Goal: Task Accomplishment & Management: Manage account settings

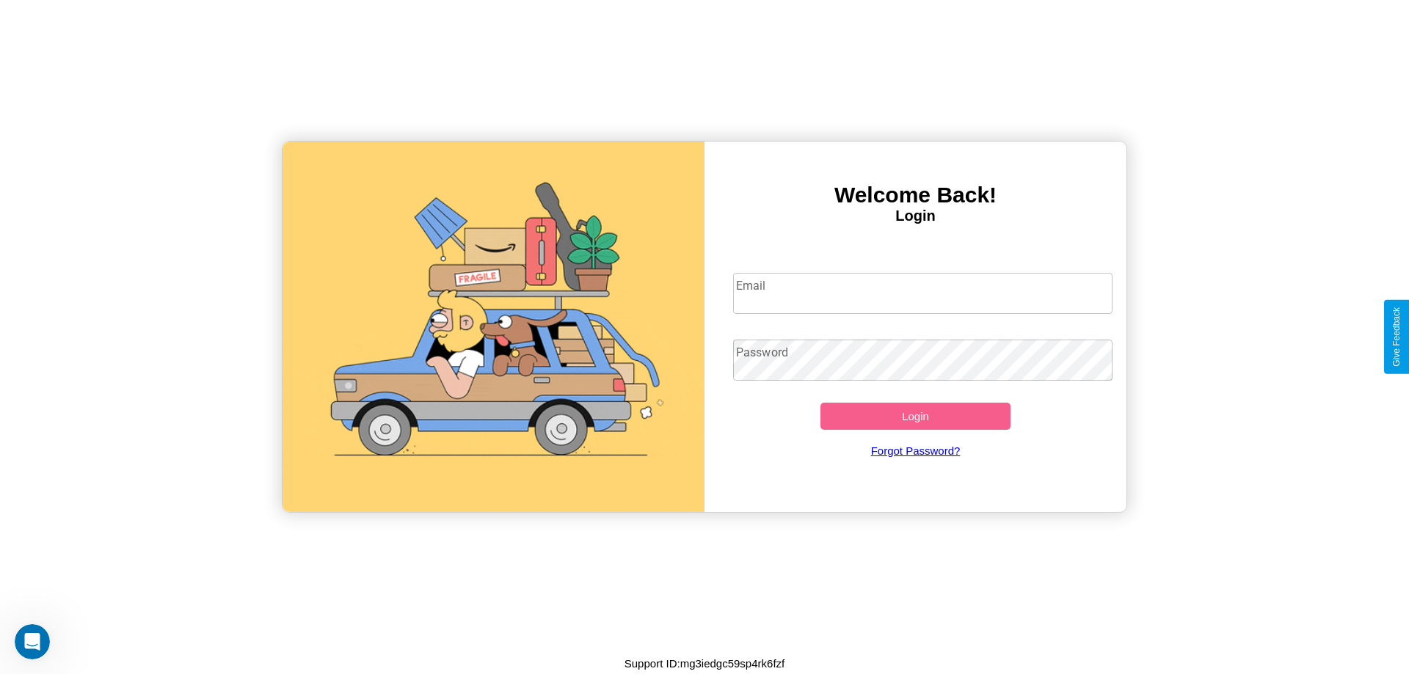
click at [922, 293] on input "Email" at bounding box center [923, 293] width 380 height 41
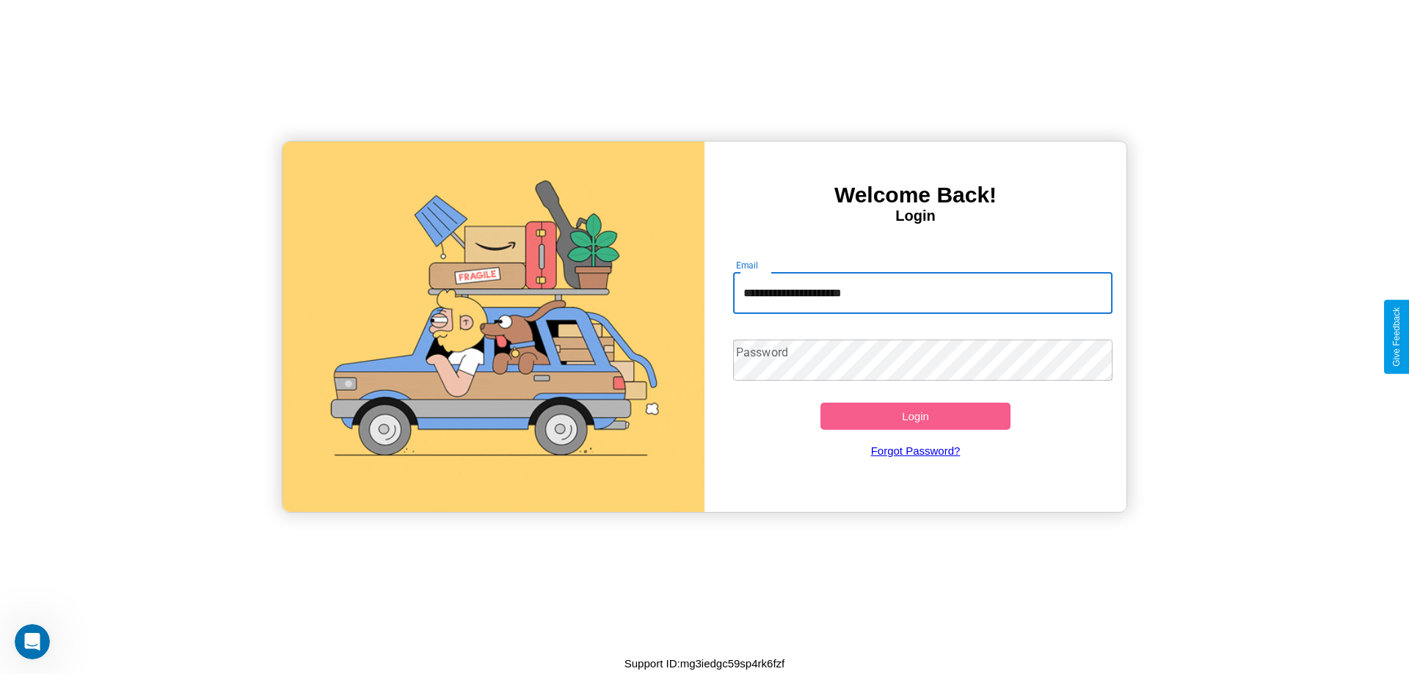
type input "**********"
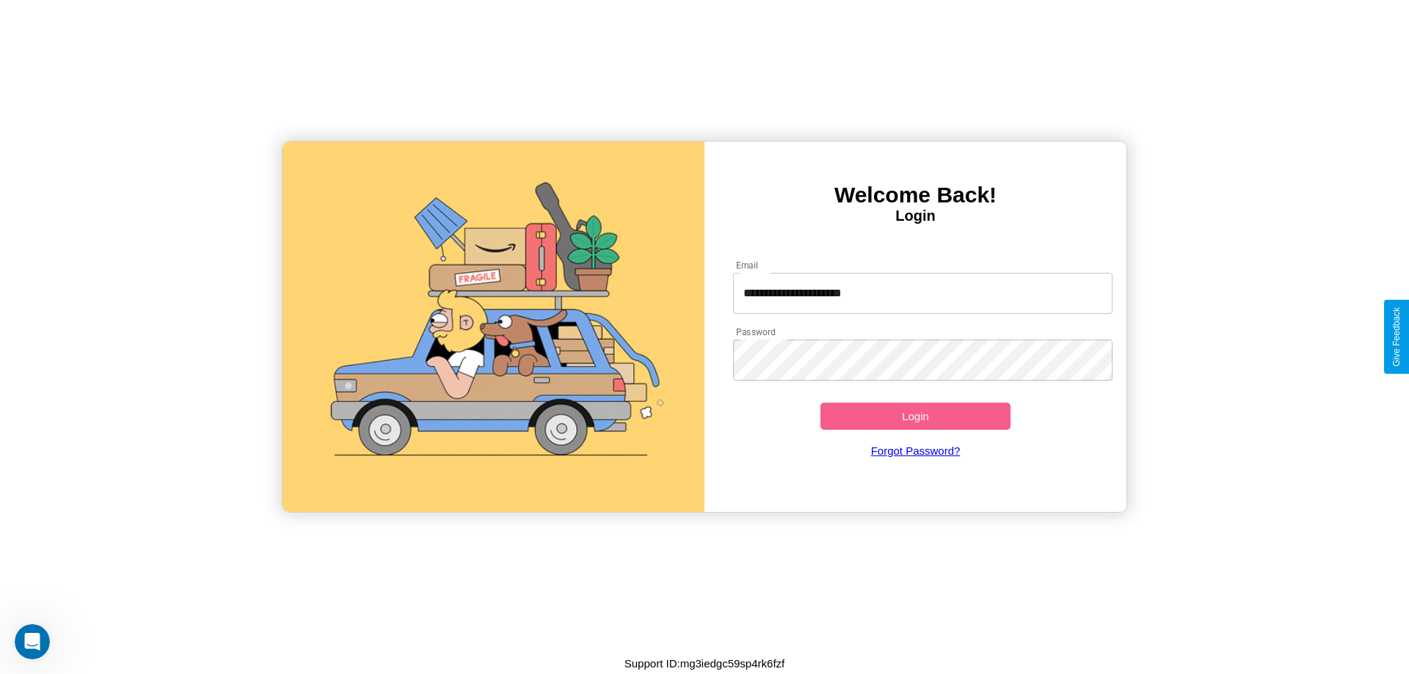
click at [915, 416] on button "Login" at bounding box center [915, 416] width 190 height 27
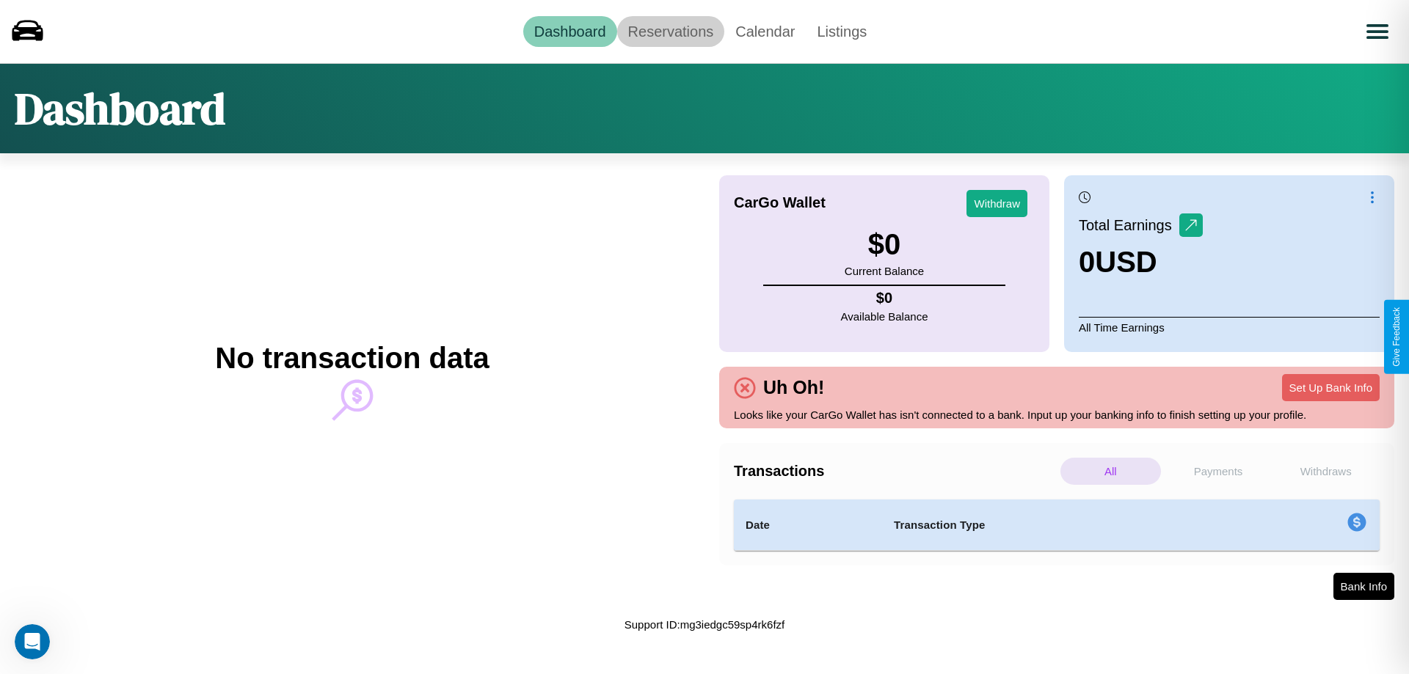
click at [670, 31] on link "Reservations" at bounding box center [671, 31] width 108 height 31
